Goal: Task Accomplishment & Management: Manage account settings

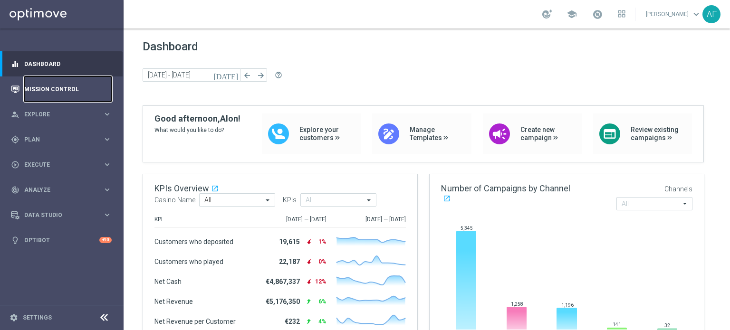
click at [50, 83] on link "Mission Control" at bounding box center [67, 89] width 87 height 25
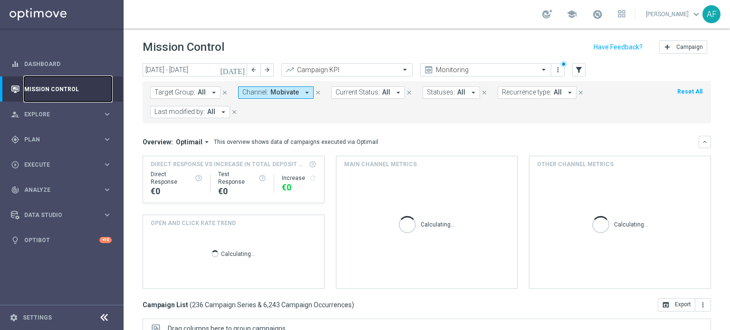
click at [46, 85] on link "Mission Control" at bounding box center [67, 89] width 87 height 25
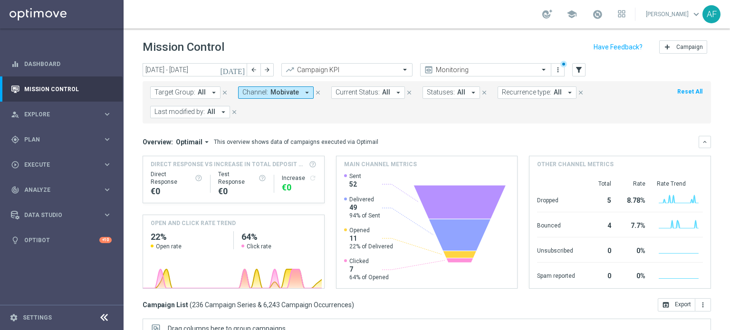
click at [282, 93] on span "Mobivate" at bounding box center [284, 92] width 29 height 8
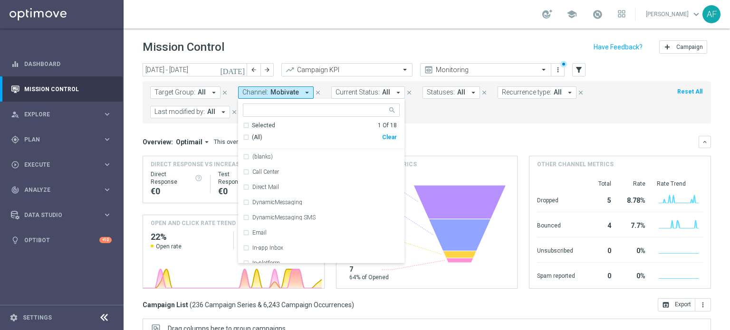
click at [279, 90] on span "Mobivate" at bounding box center [284, 92] width 29 height 8
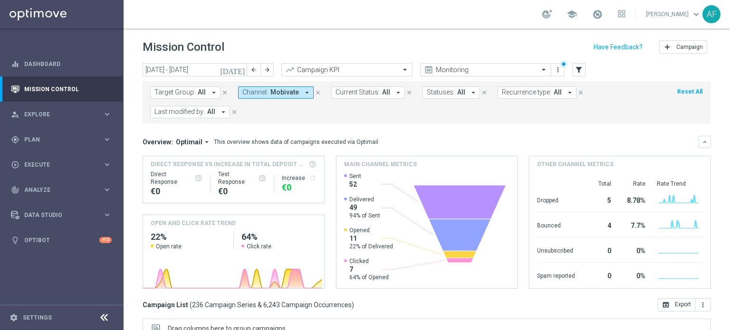
click at [278, 89] on span "Mobivate" at bounding box center [284, 92] width 29 height 8
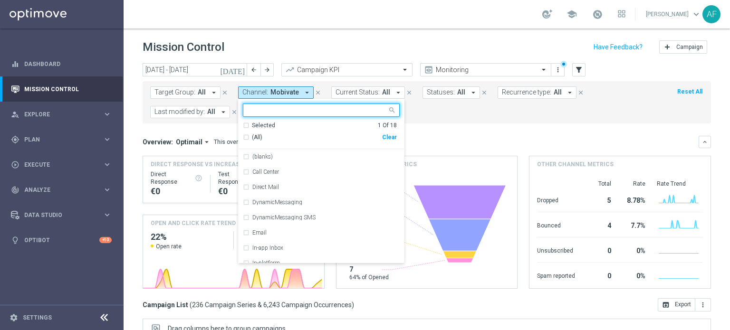
click at [261, 125] on div "Selected" at bounding box center [263, 126] width 23 height 8
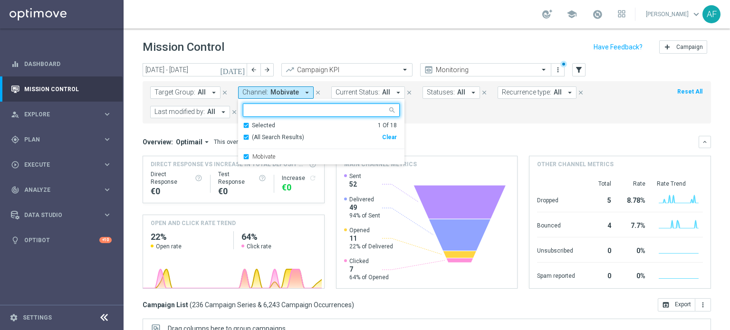
drag, startPoint x: 265, startPoint y: 155, endPoint x: 282, endPoint y: 133, distance: 28.2
click at [266, 155] on label "Mobivate" at bounding box center [263, 157] width 23 height 6
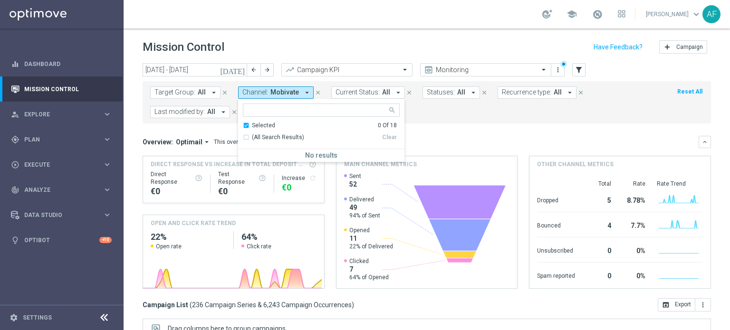
click at [335, 52] on div "Mission Control add Campaign" at bounding box center [427, 47] width 568 height 19
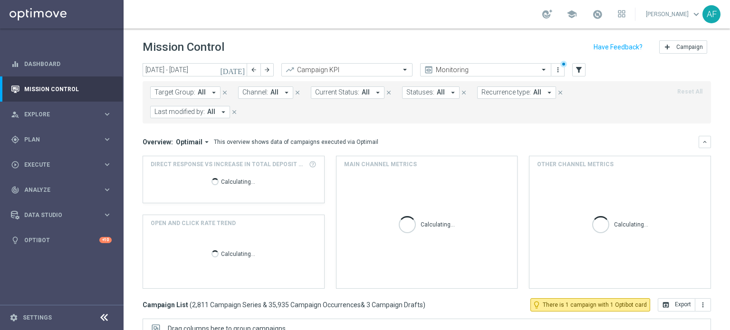
click at [324, 30] on header "Mission Control add Campaign" at bounding box center [427, 46] width 607 height 35
click at [73, 109] on div "person_search Explore keyboard_arrow_right" at bounding box center [61, 114] width 123 height 25
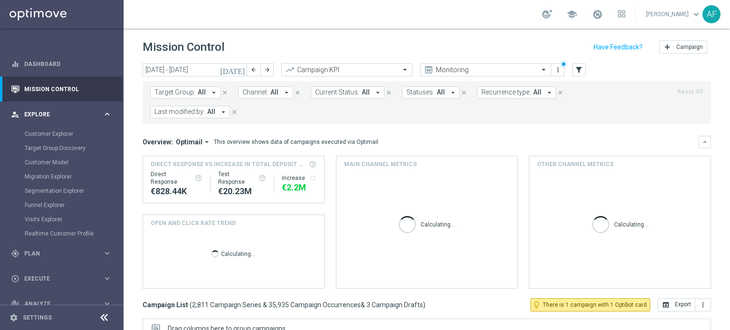
click at [82, 110] on div "person_search Explore" at bounding box center [57, 114] width 92 height 9
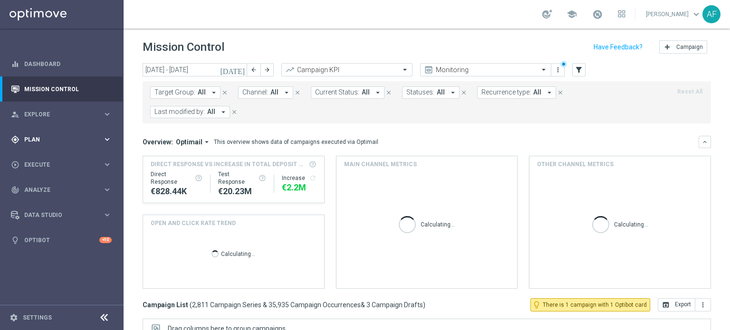
click at [75, 136] on div "gps_fixed Plan" at bounding box center [57, 139] width 92 height 9
click at [49, 158] on link "Target Groups" at bounding box center [62, 159] width 74 height 8
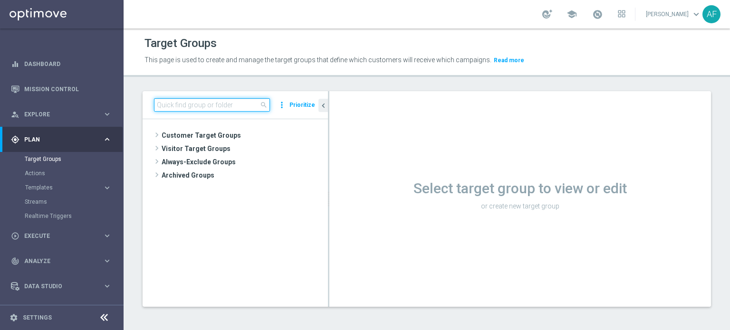
click at [181, 106] on input at bounding box center [212, 104] width 116 height 13
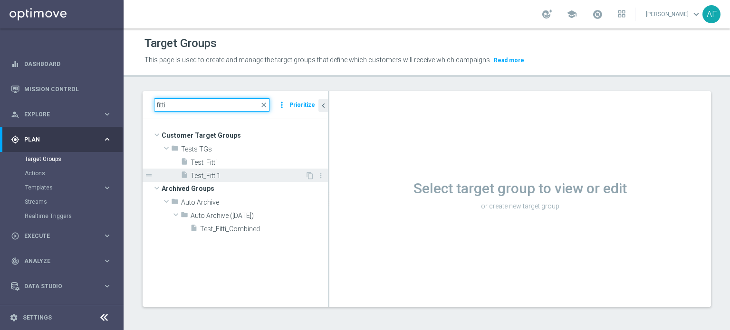
type input "fitti"
click at [222, 178] on span "Test_Fitti1" at bounding box center [248, 176] width 115 height 8
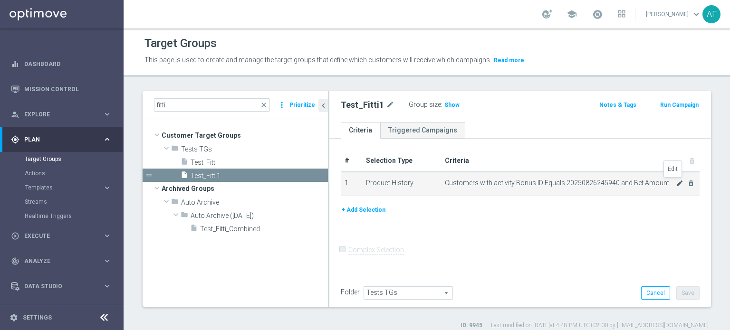
click at [676, 180] on icon "mode_edit" at bounding box center [680, 184] width 8 height 8
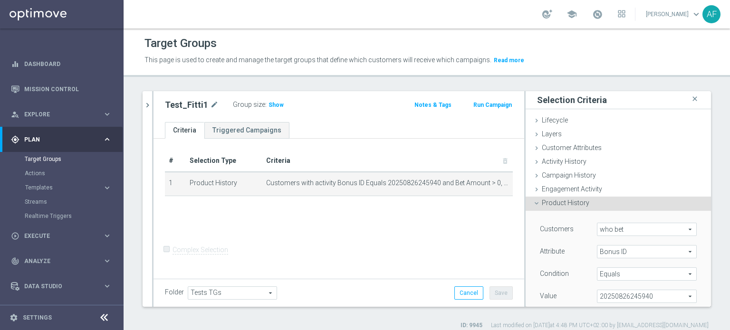
scroll to position [95, 0]
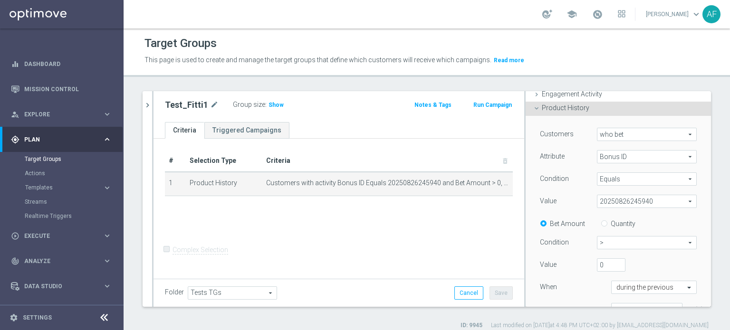
drag, startPoint x: 623, startPoint y: 200, endPoint x: 627, endPoint y: 201, distance: 4.8
click at [623, 200] on span "20250826245940" at bounding box center [646, 201] width 99 height 12
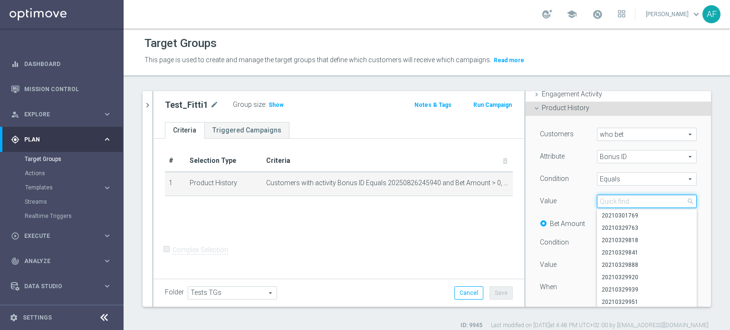
click at [647, 205] on input "search" at bounding box center [647, 201] width 100 height 13
paste input "20250903469593"
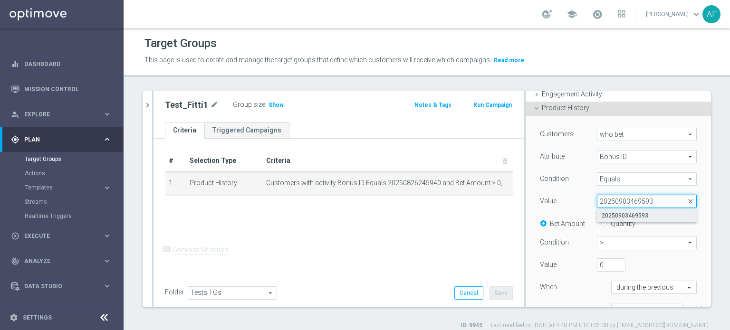
type input "20250903469593"
click at [635, 216] on span "20250903469593" at bounding box center [647, 216] width 90 height 8
type input "20250903469593"
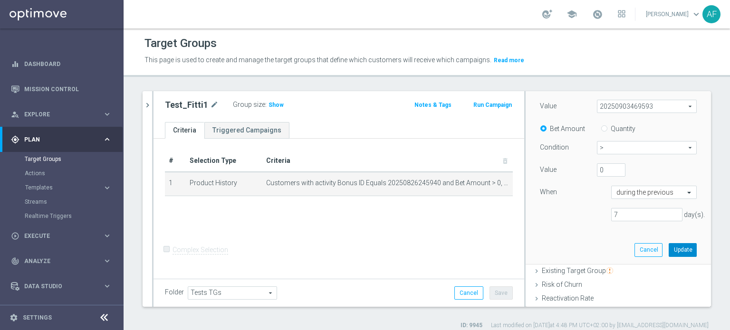
click at [676, 249] on button "Update" at bounding box center [683, 249] width 28 height 13
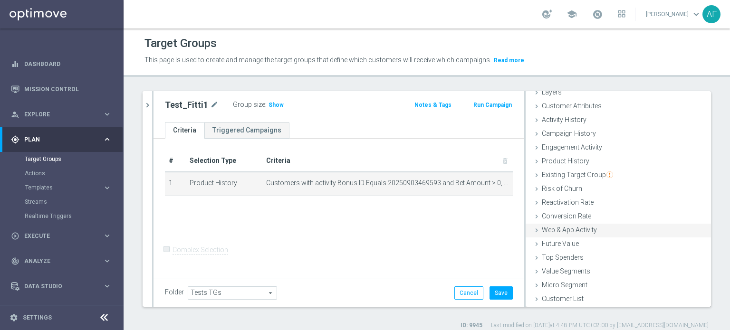
scroll to position [41, 0]
click at [500, 295] on button "Save" at bounding box center [501, 293] width 23 height 13
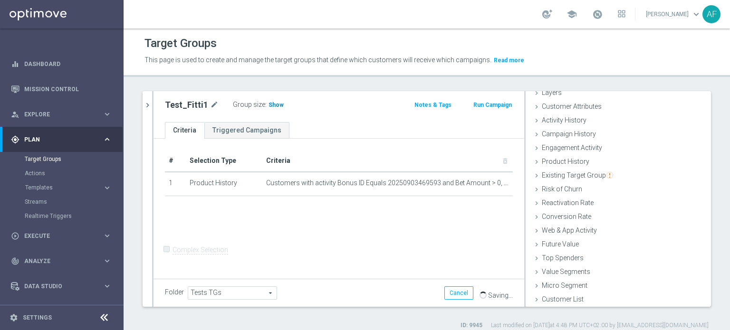
click at [273, 102] on span "Show" at bounding box center [276, 105] width 15 height 7
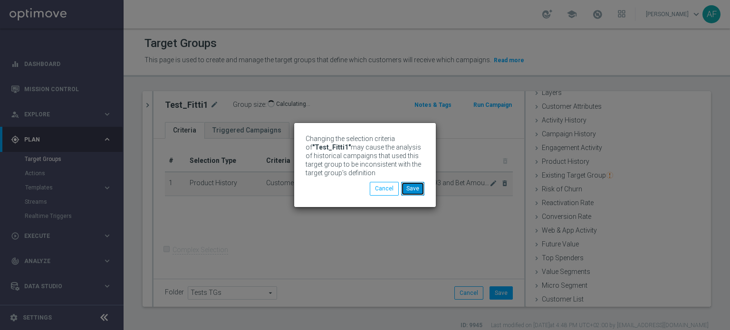
click at [414, 186] on button "Save" at bounding box center [412, 188] width 23 height 13
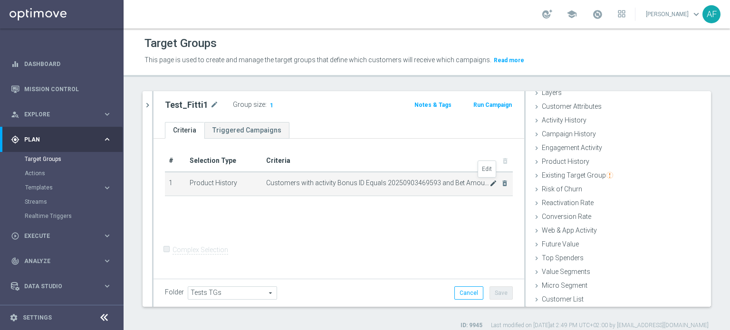
click at [490, 183] on icon "mode_edit" at bounding box center [494, 184] width 8 height 8
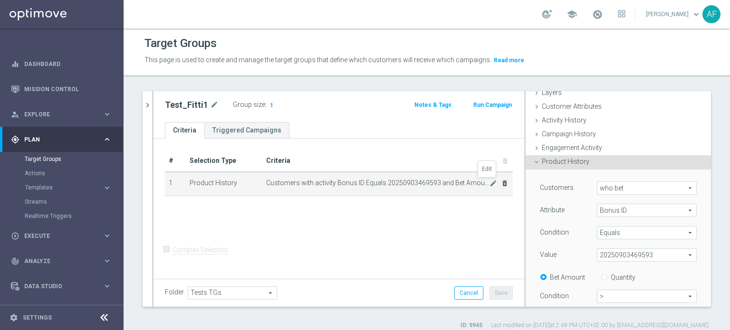
scroll to position [110, 0]
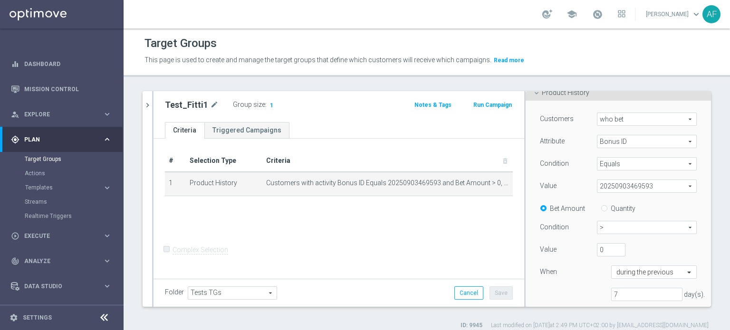
drag, startPoint x: 640, startPoint y: 186, endPoint x: 647, endPoint y: 188, distance: 7.4
click at [640, 186] on span "20250903469593" at bounding box center [646, 186] width 99 height 12
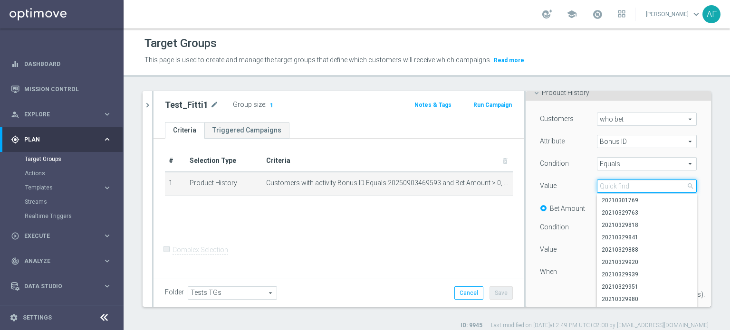
click at [648, 188] on input "search" at bounding box center [647, 186] width 100 height 13
paste input "20250903469630"
type input "20250903469630"
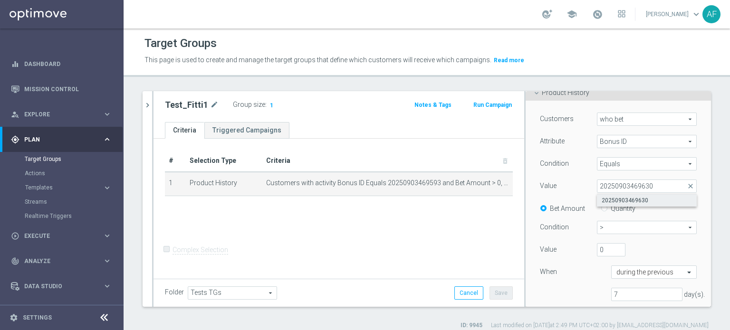
click at [636, 201] on span "20250903469630" at bounding box center [647, 201] width 90 height 8
type input "20250903469630"
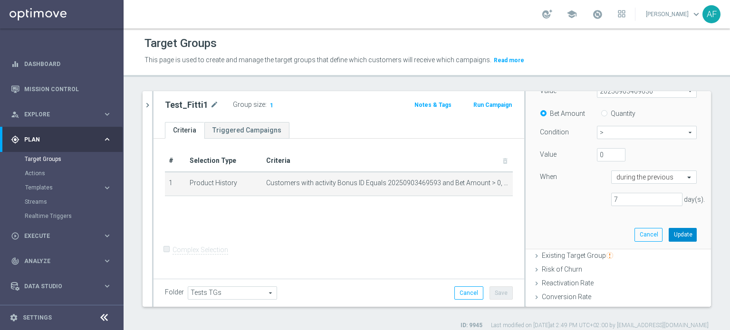
click at [672, 236] on button "Update" at bounding box center [683, 234] width 28 height 13
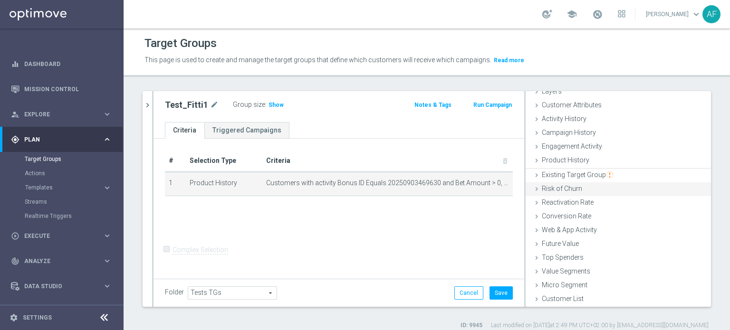
scroll to position [41, 0]
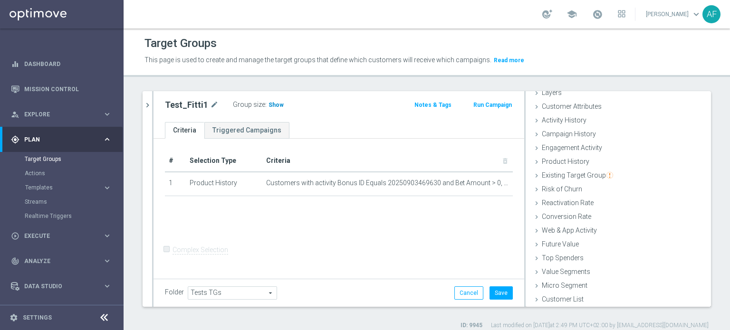
click at [269, 106] on span "Show" at bounding box center [276, 105] width 15 height 7
click at [496, 291] on button "Save" at bounding box center [501, 293] width 23 height 13
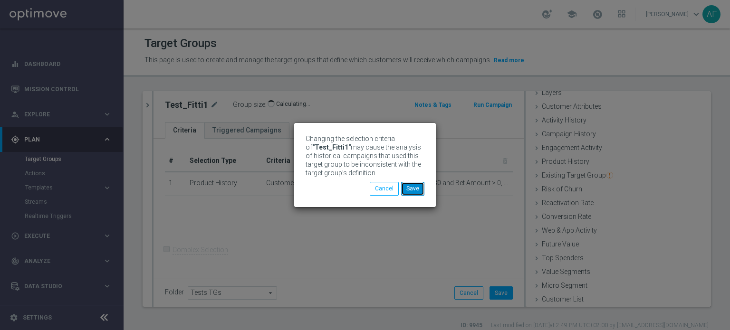
click at [411, 192] on button "Save" at bounding box center [412, 188] width 23 height 13
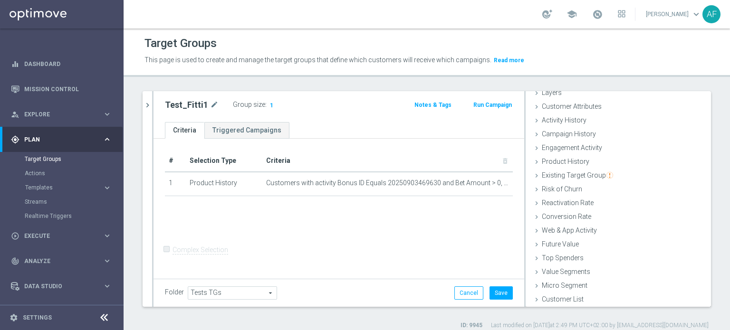
click at [85, 142] on div "gps_fixed Plan" at bounding box center [57, 139] width 92 height 9
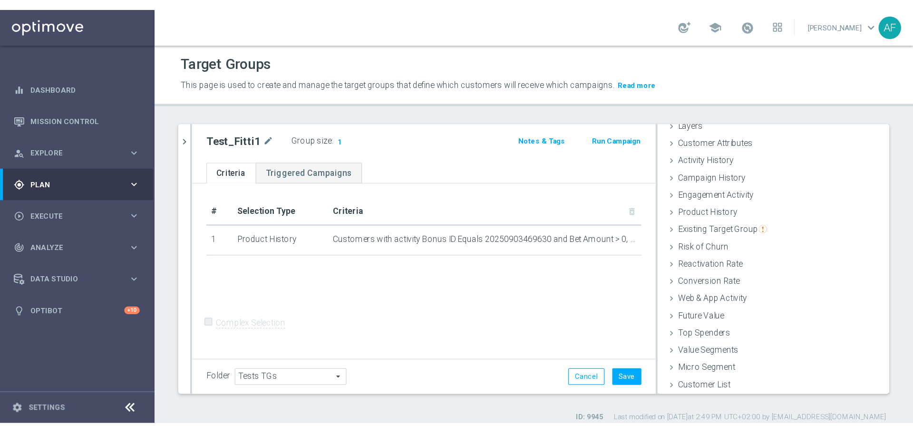
scroll to position [0, 0]
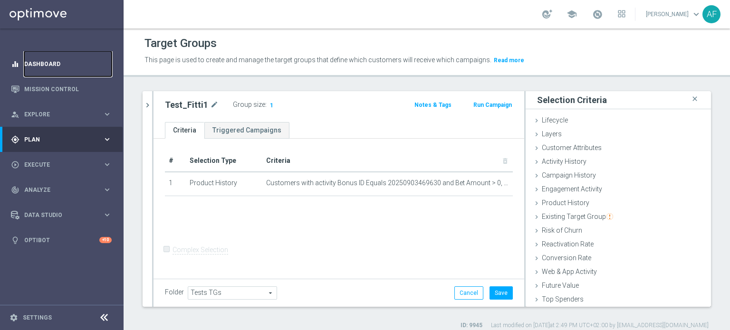
click at [48, 58] on link "Dashboard" at bounding box center [67, 63] width 87 height 25
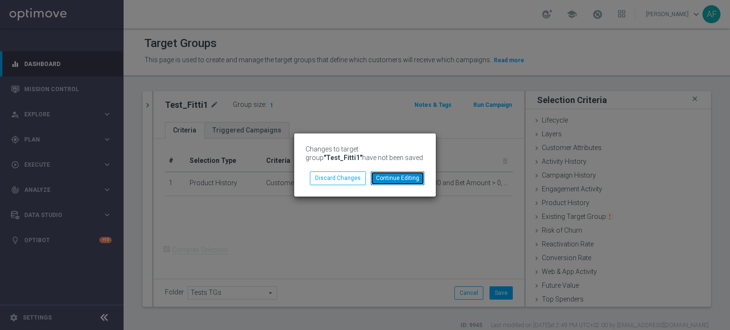
click at [391, 178] on button "Continue Editing" at bounding box center [398, 178] width 54 height 13
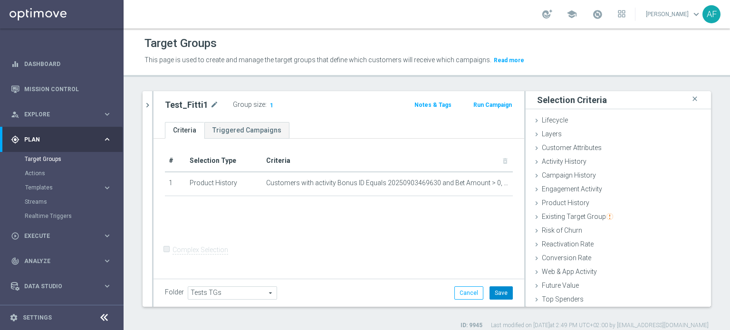
click at [491, 293] on button "Save" at bounding box center [501, 293] width 23 height 13
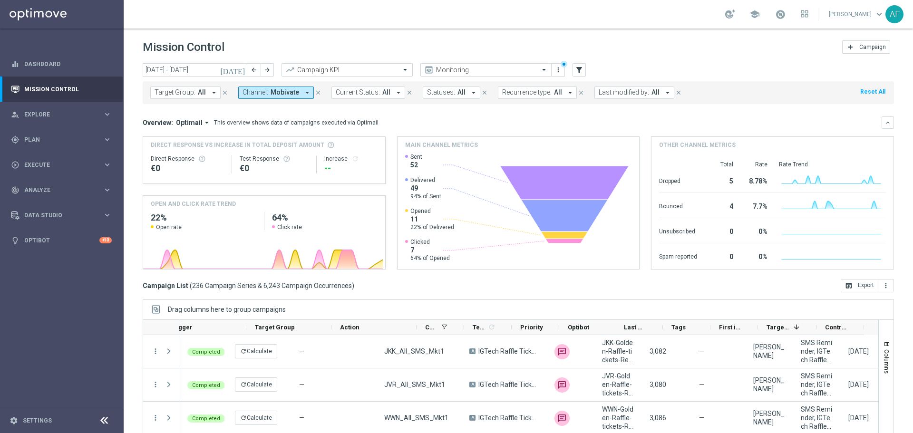
scroll to position [0, 129]
